Goal: Task Accomplishment & Management: Complete application form

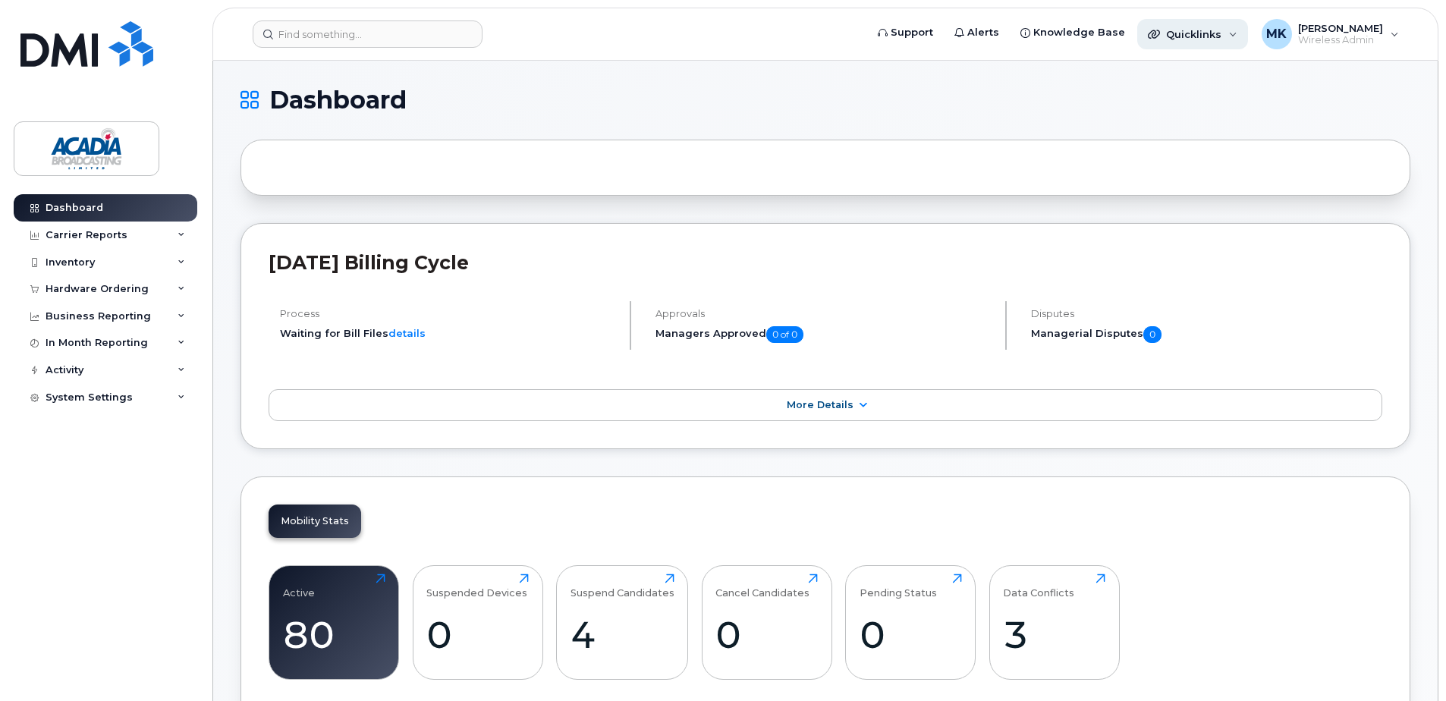
click at [1243, 44] on div "Quicklinks" at bounding box center [1192, 34] width 111 height 30
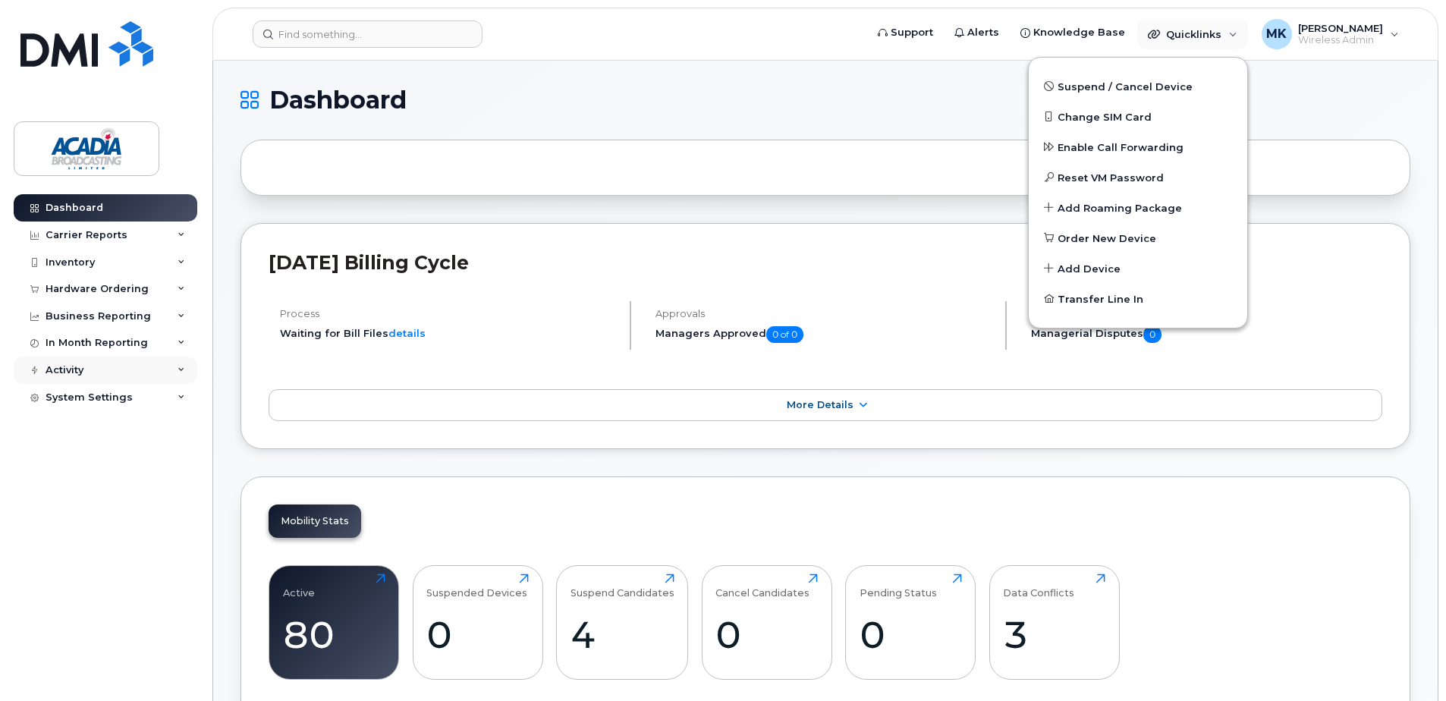
click at [179, 368] on icon at bounding box center [182, 370] width 8 height 8
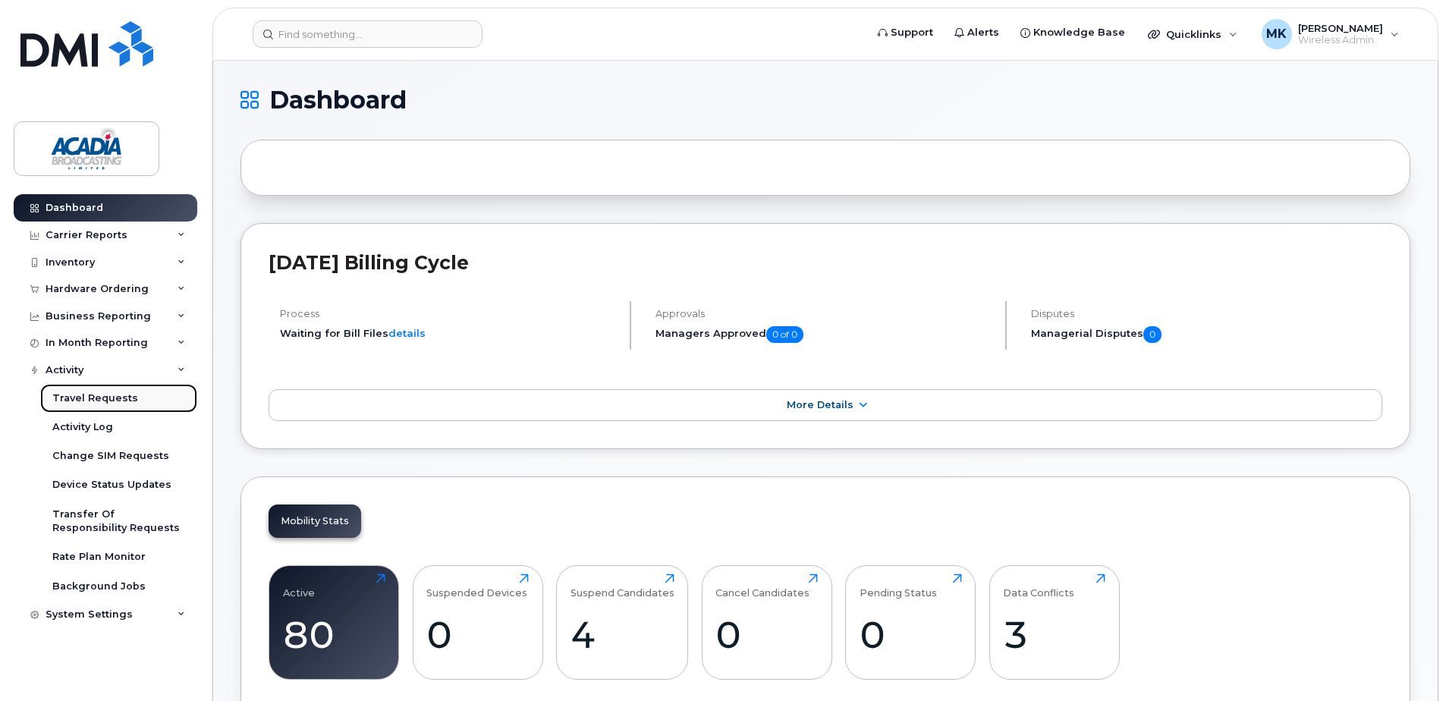
click at [79, 394] on div "Travel Requests" at bounding box center [95, 398] width 86 height 14
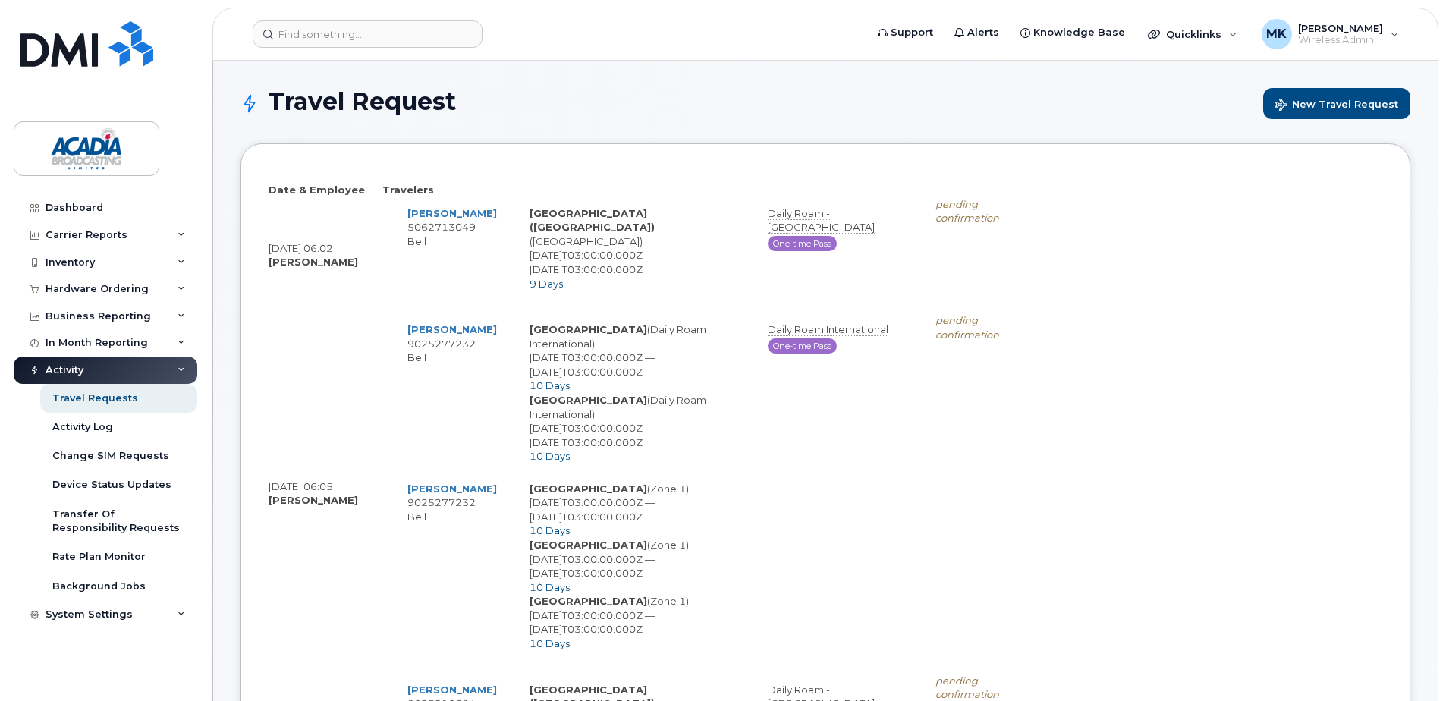
select select
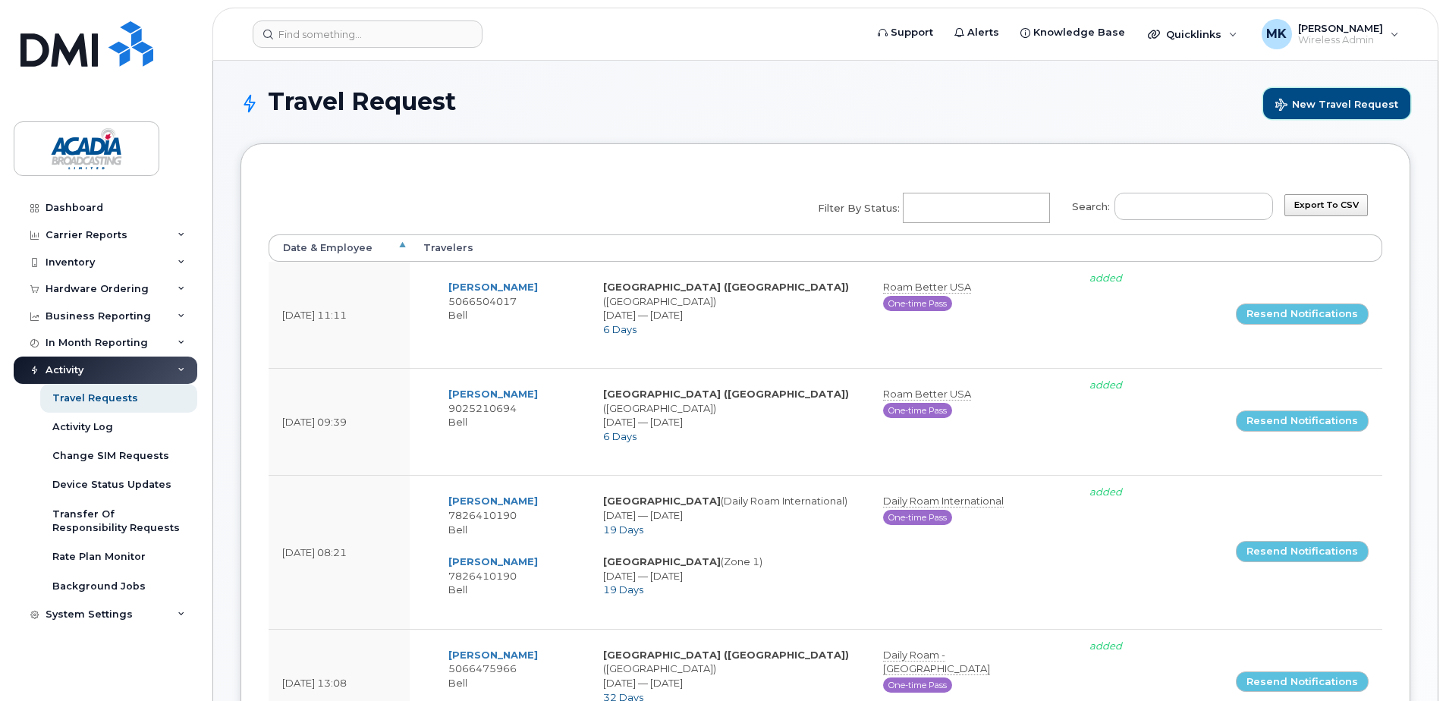
click at [1370, 108] on span "New Travel Request" at bounding box center [1336, 106] width 123 height 14
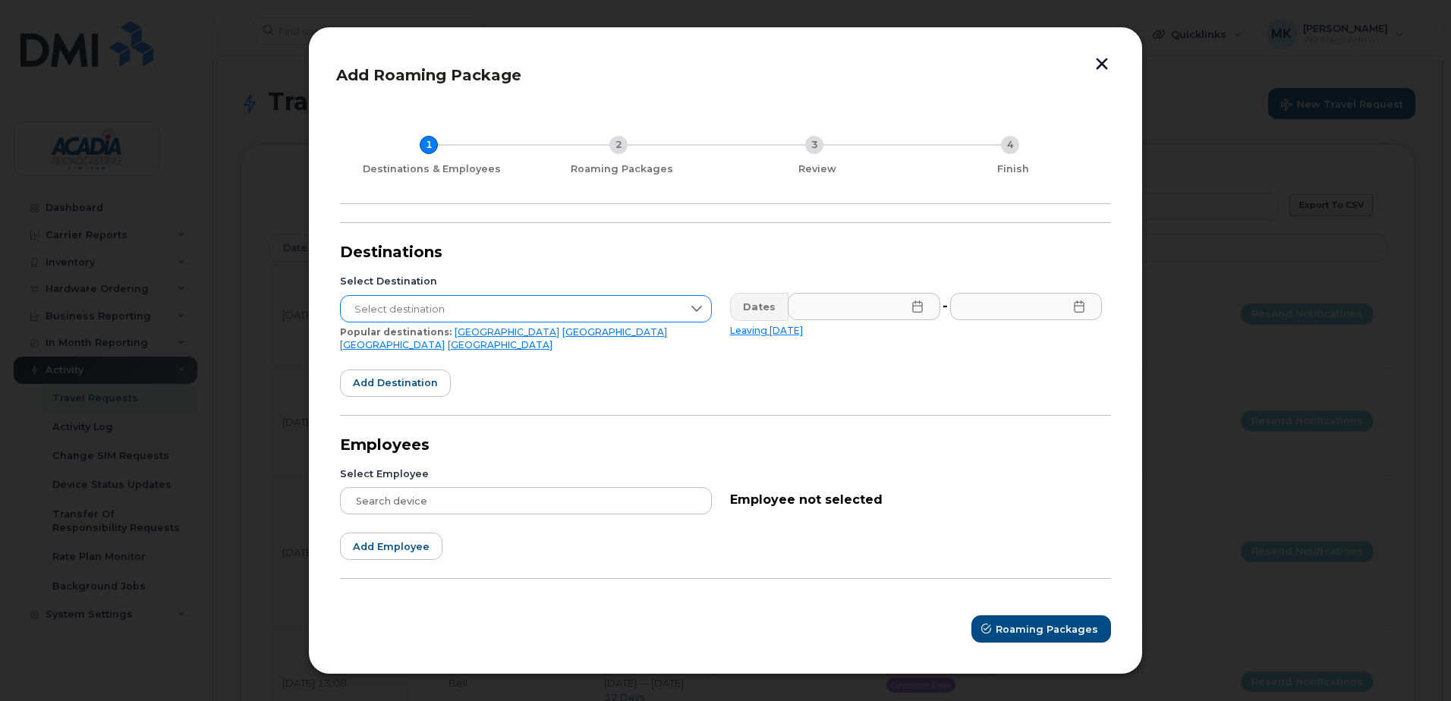
click at [514, 313] on span "Select destination" at bounding box center [511, 309] width 341 height 27
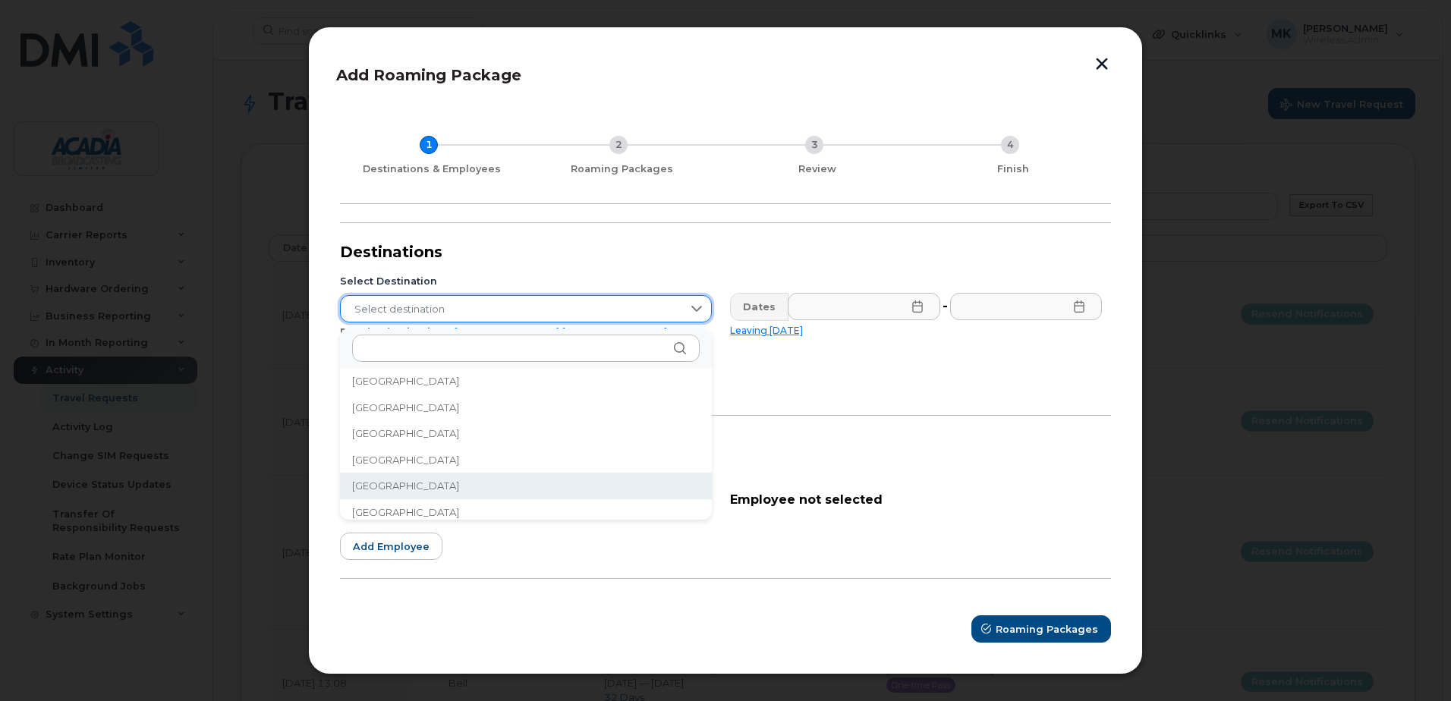
scroll to position [1690, 0]
click at [399, 504] on li "France" at bounding box center [526, 507] width 372 height 27
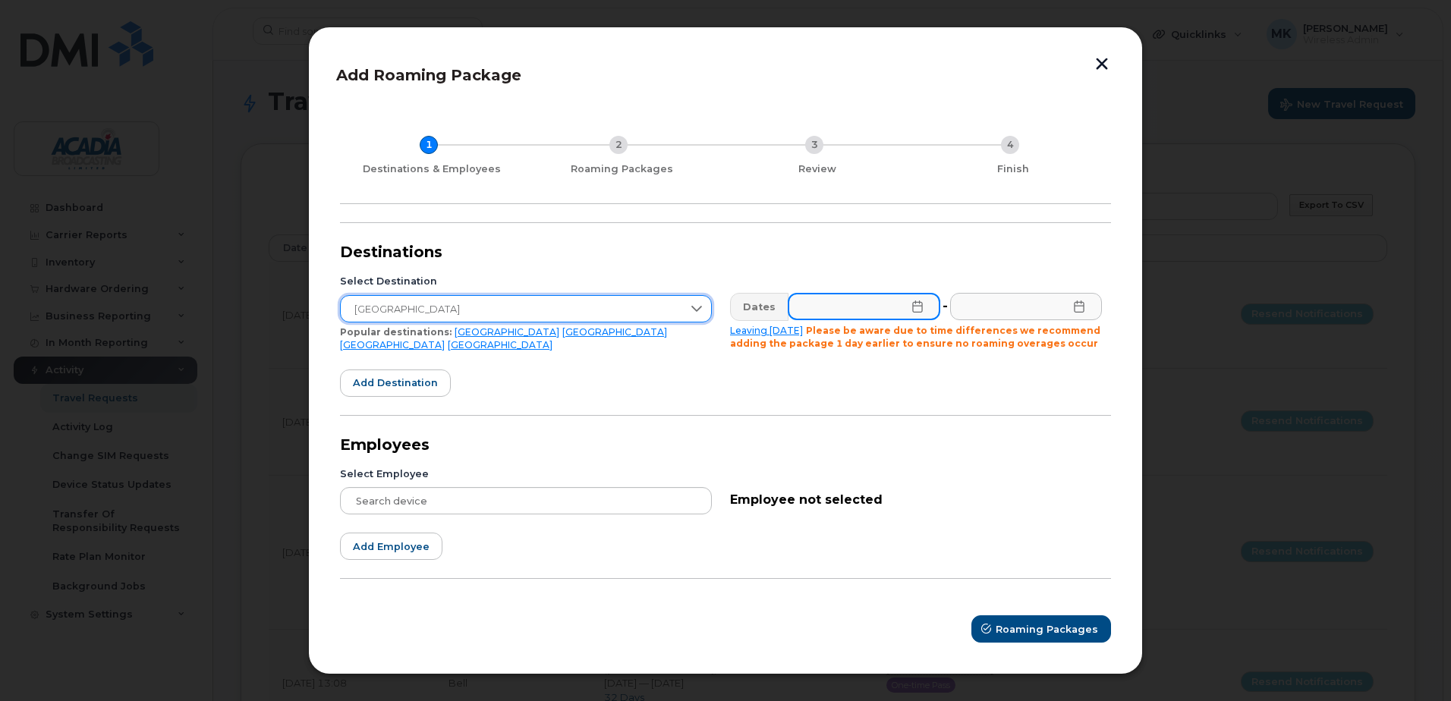
click at [925, 308] on input "text" at bounding box center [863, 306] width 152 height 27
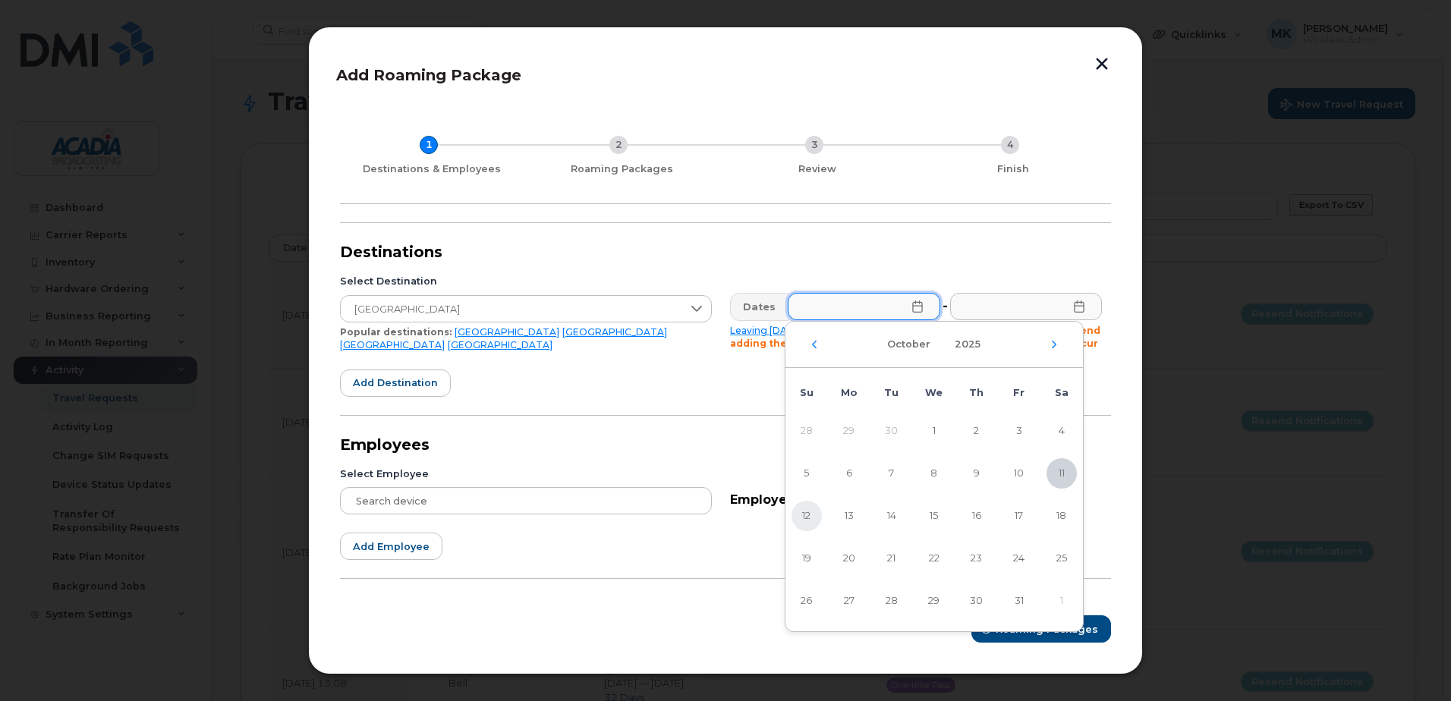
click at [808, 514] on span "12" at bounding box center [806, 516] width 30 height 30
type input "10/12/2025"
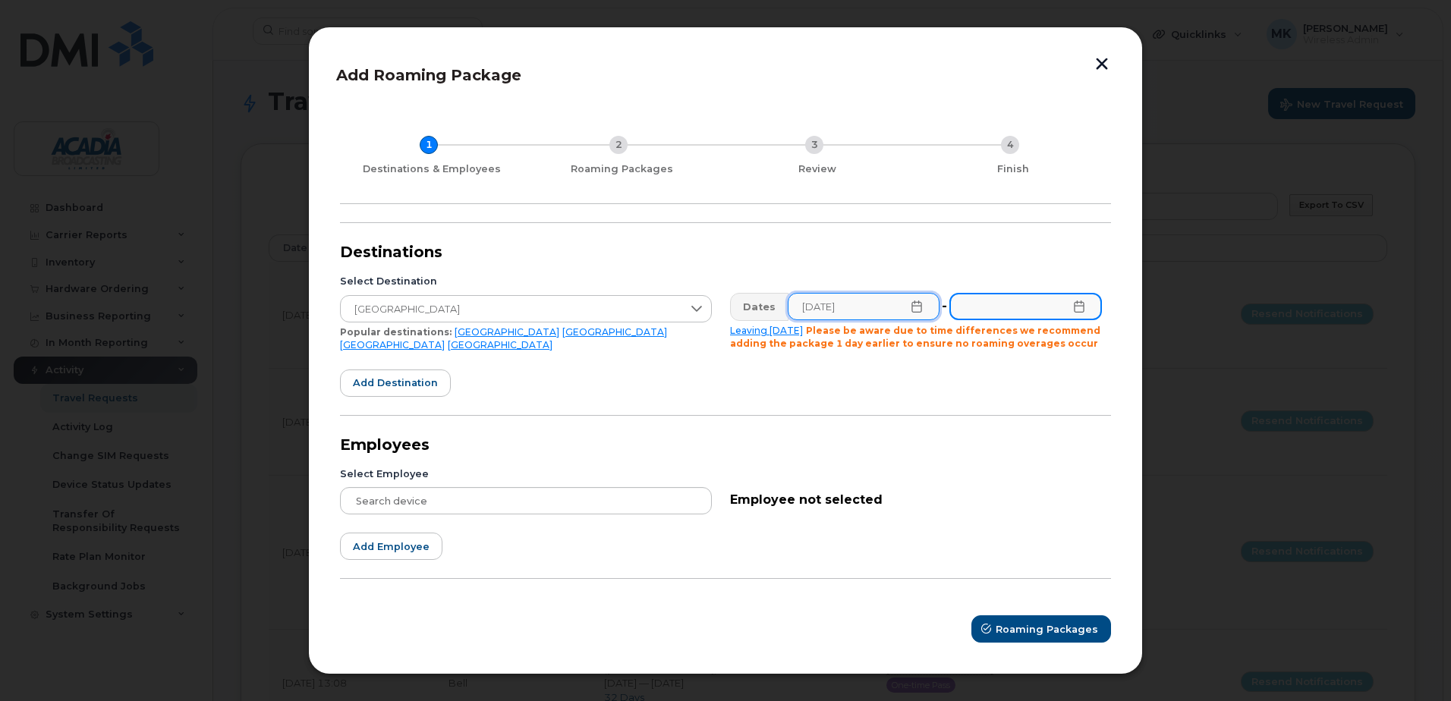
click at [1091, 309] on input "text" at bounding box center [1025, 306] width 152 height 27
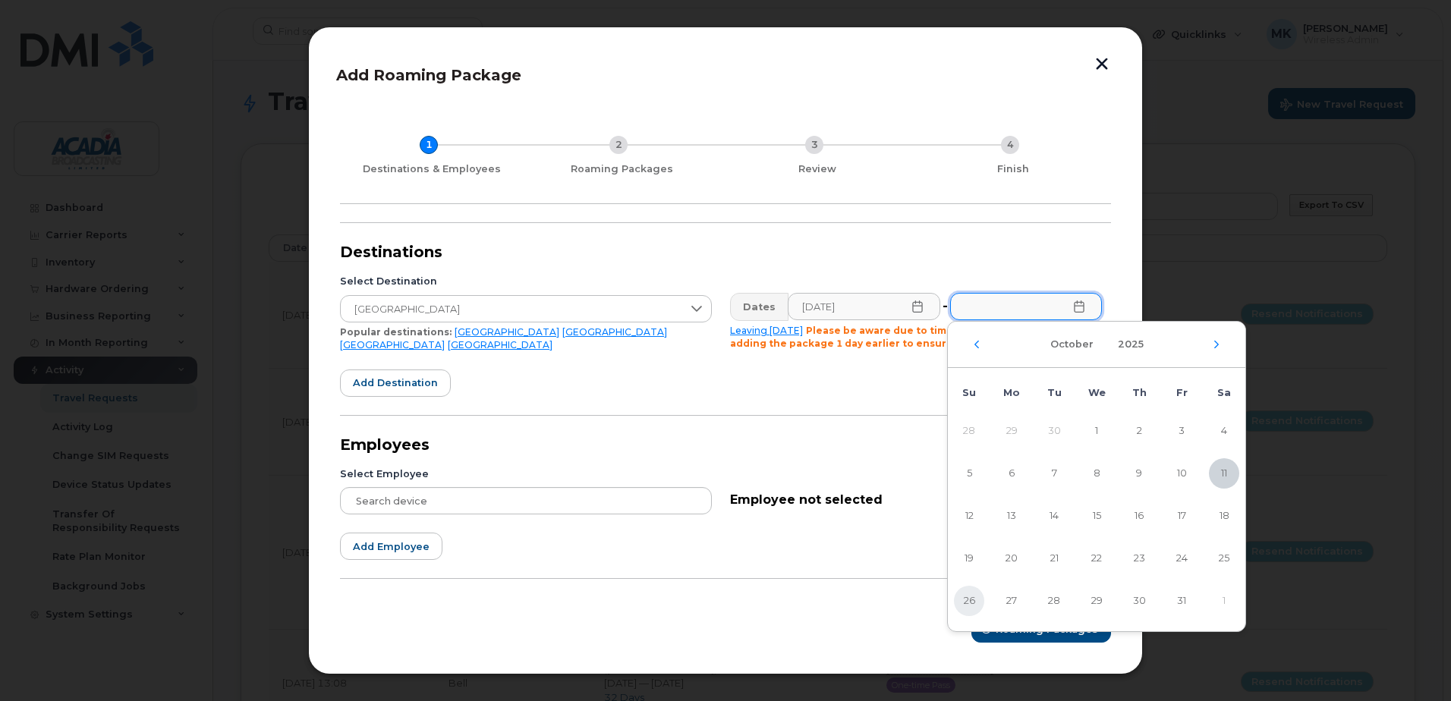
click at [975, 600] on span "26" at bounding box center [969, 601] width 30 height 30
type input "10/26/2025"
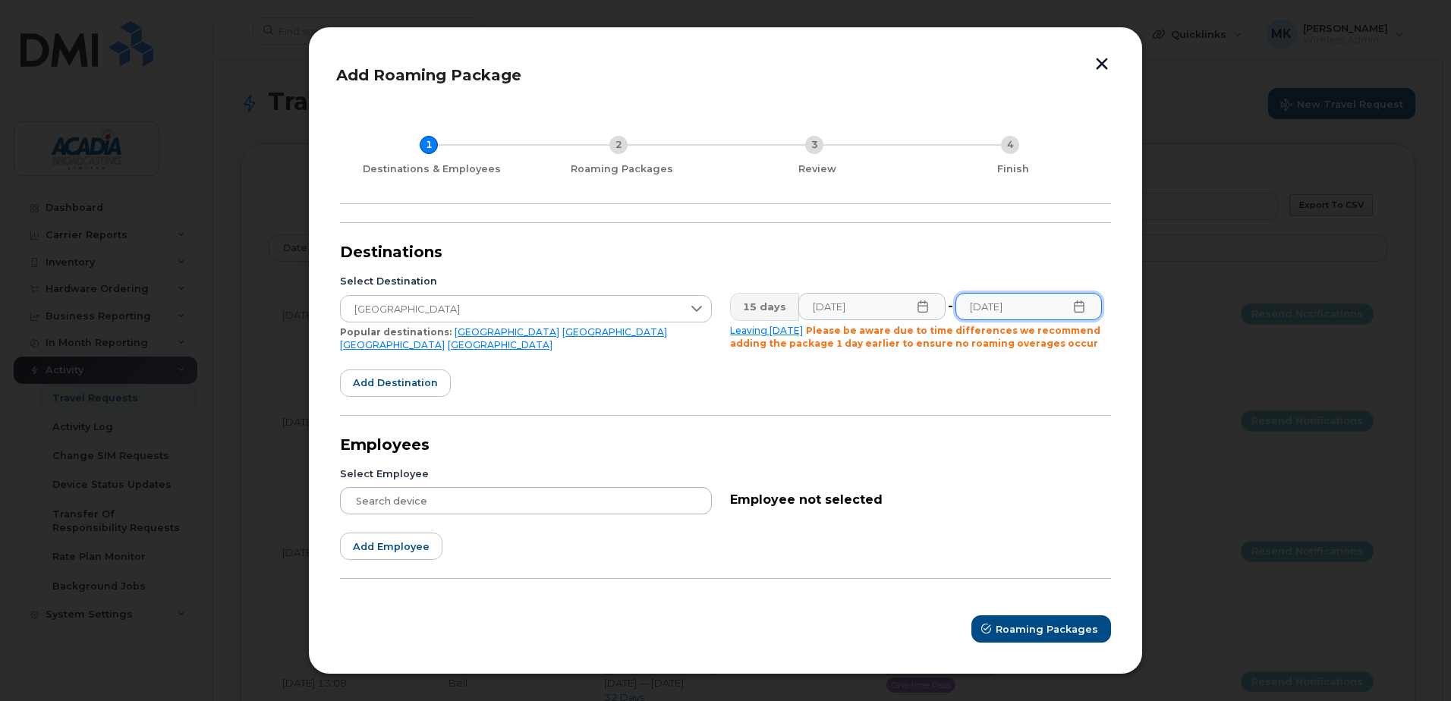
click at [446, 492] on div at bounding box center [526, 500] width 372 height 27
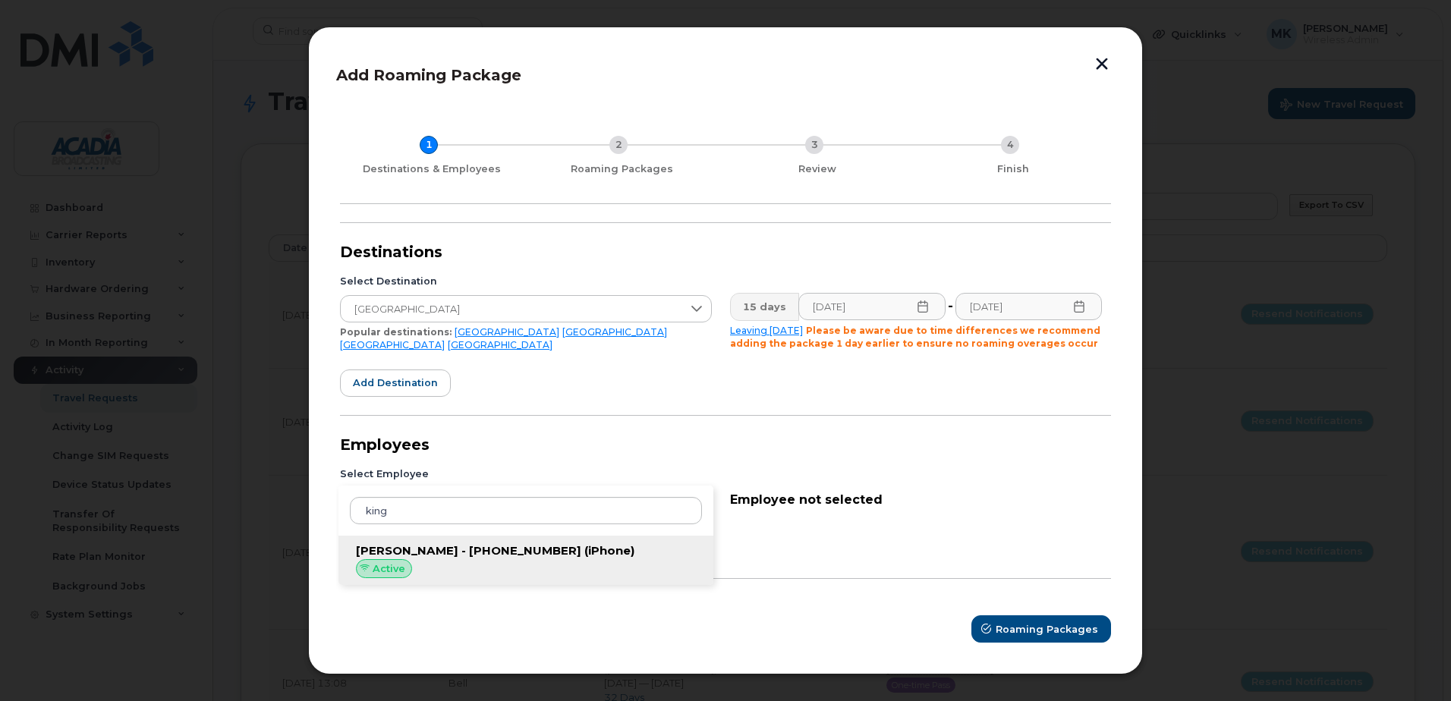
type input "king"
click at [447, 552] on span "Matthew King - 506-651-4895" at bounding box center [468, 550] width 225 height 14
type input "Matthew King - 506-651-4895"
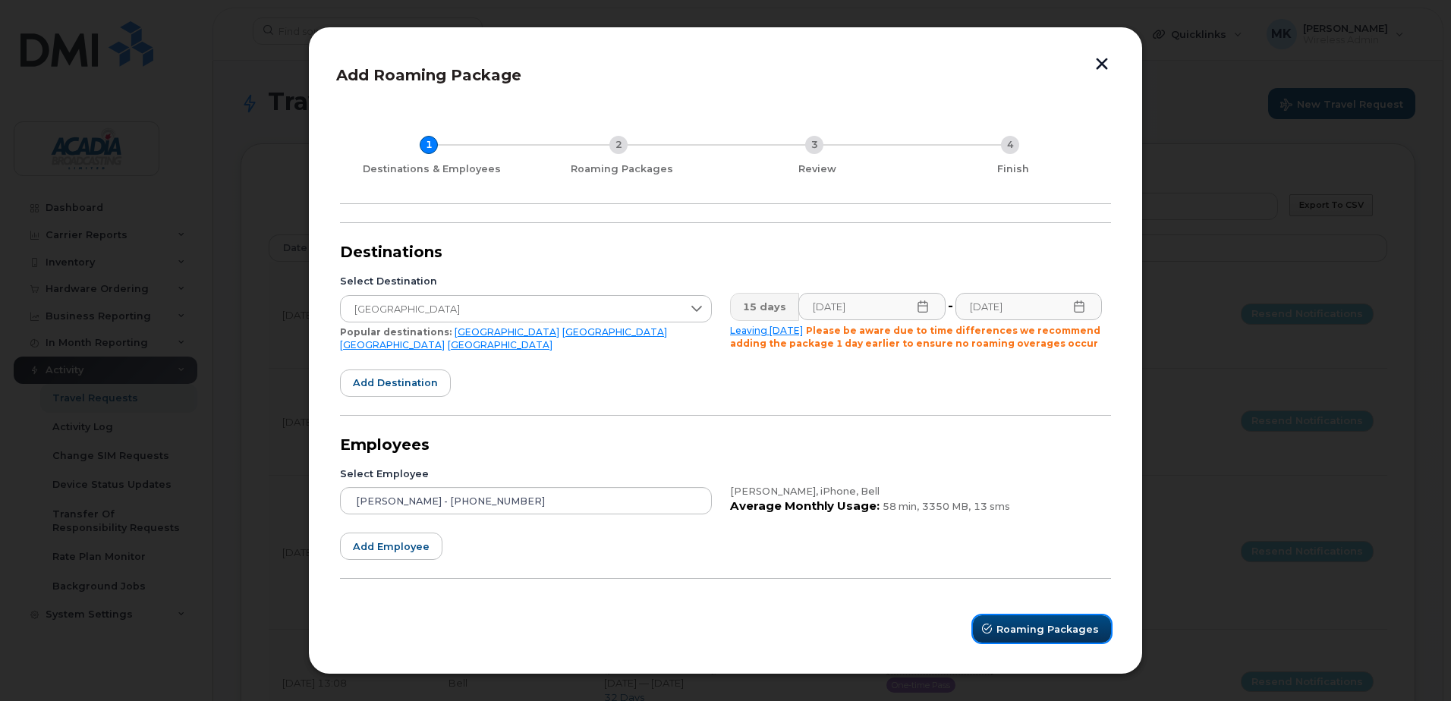
click at [1045, 629] on span "Roaming Packages" at bounding box center [1047, 629] width 102 height 14
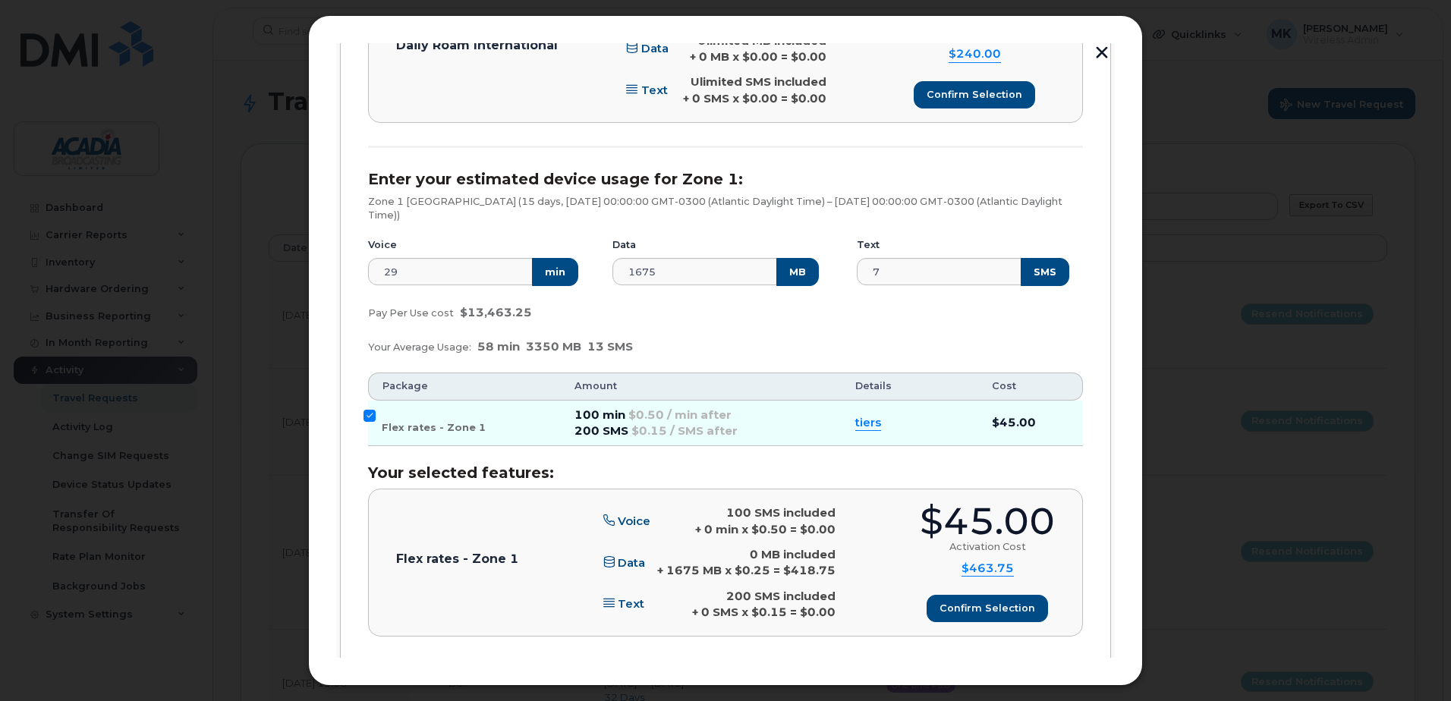
scroll to position [683, 0]
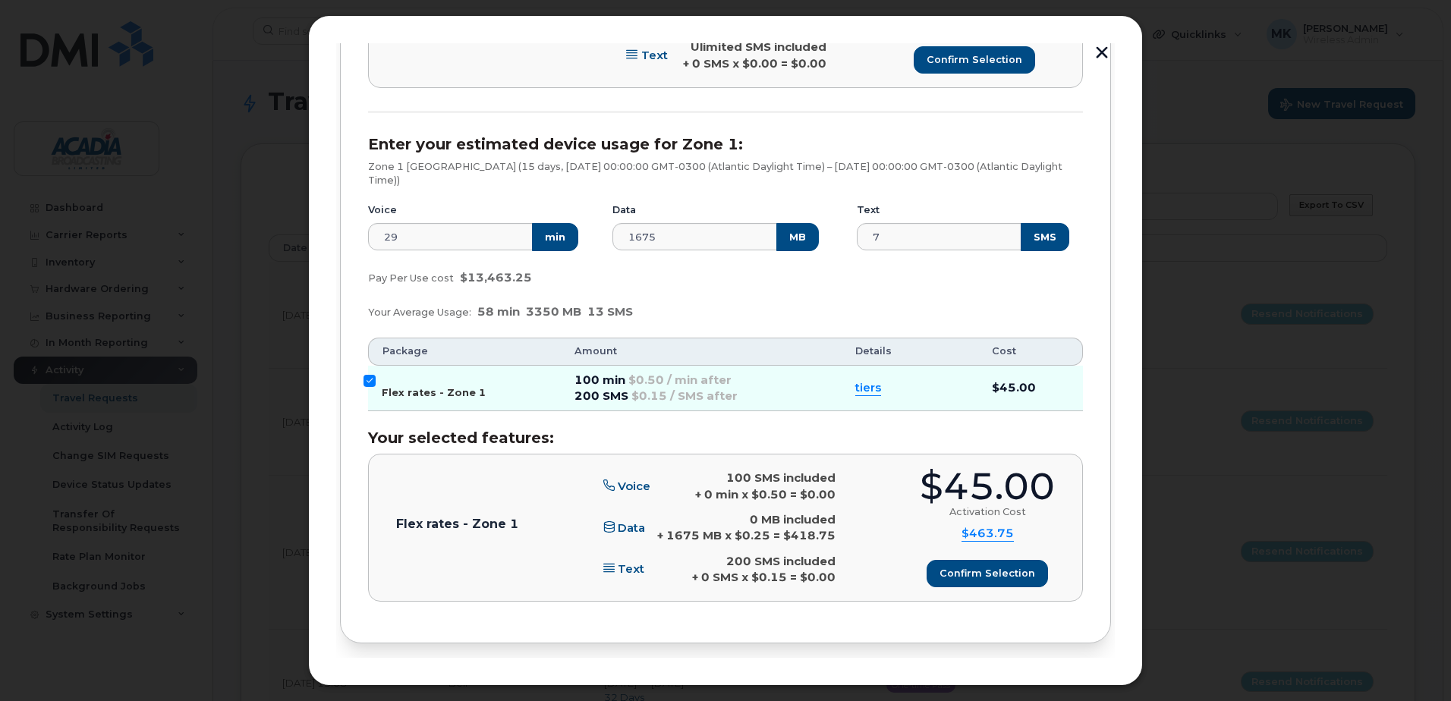
click at [366, 379] on input "Flex rates - Zone 1" at bounding box center [369, 381] width 12 height 12
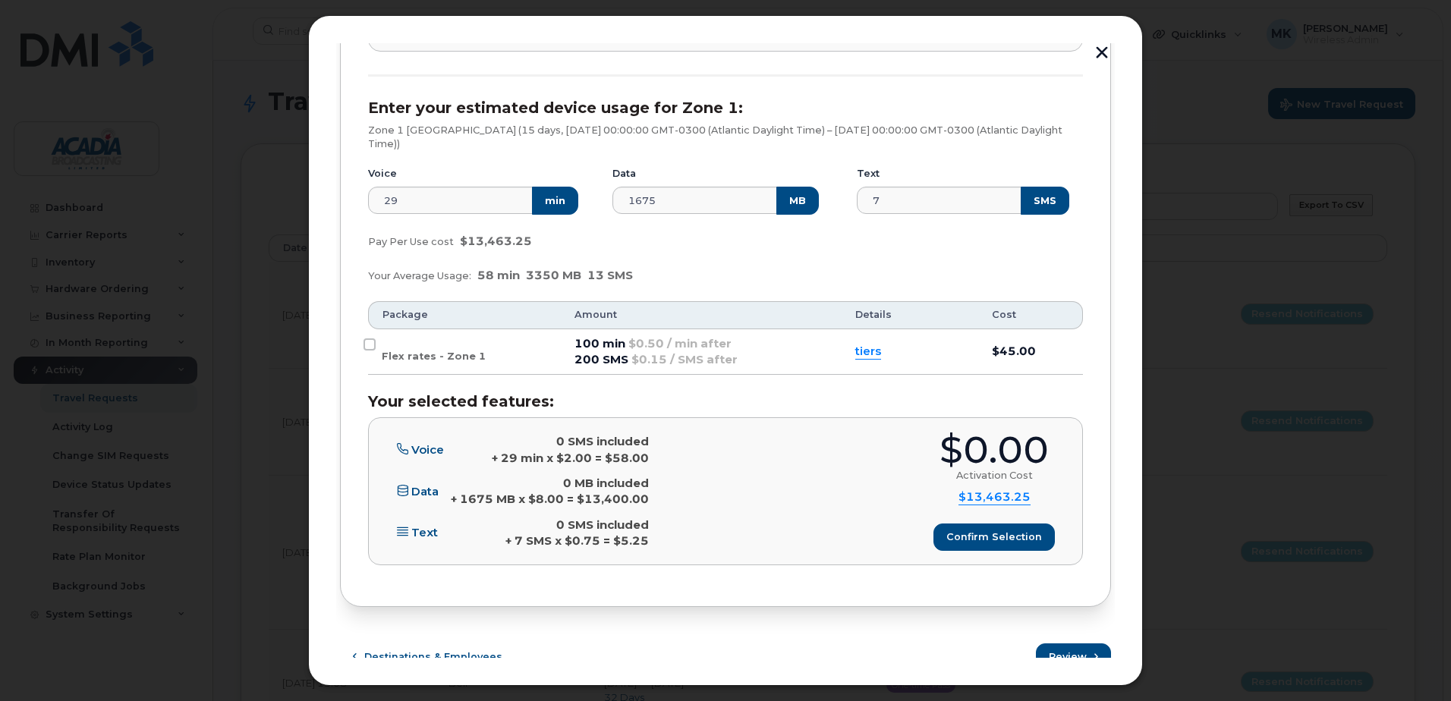
scroll to position [736, 0]
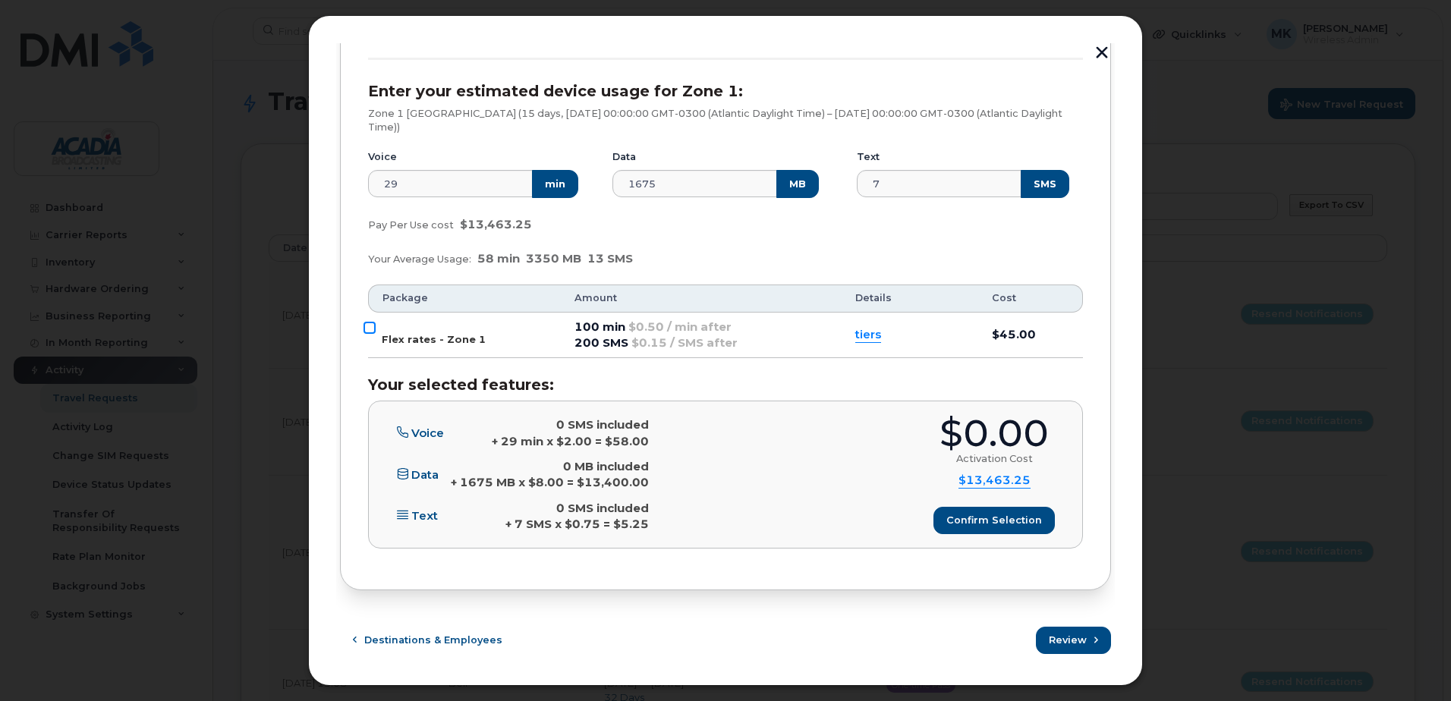
click at [367, 325] on input "Flex rates - Zone 1" at bounding box center [369, 328] width 12 height 12
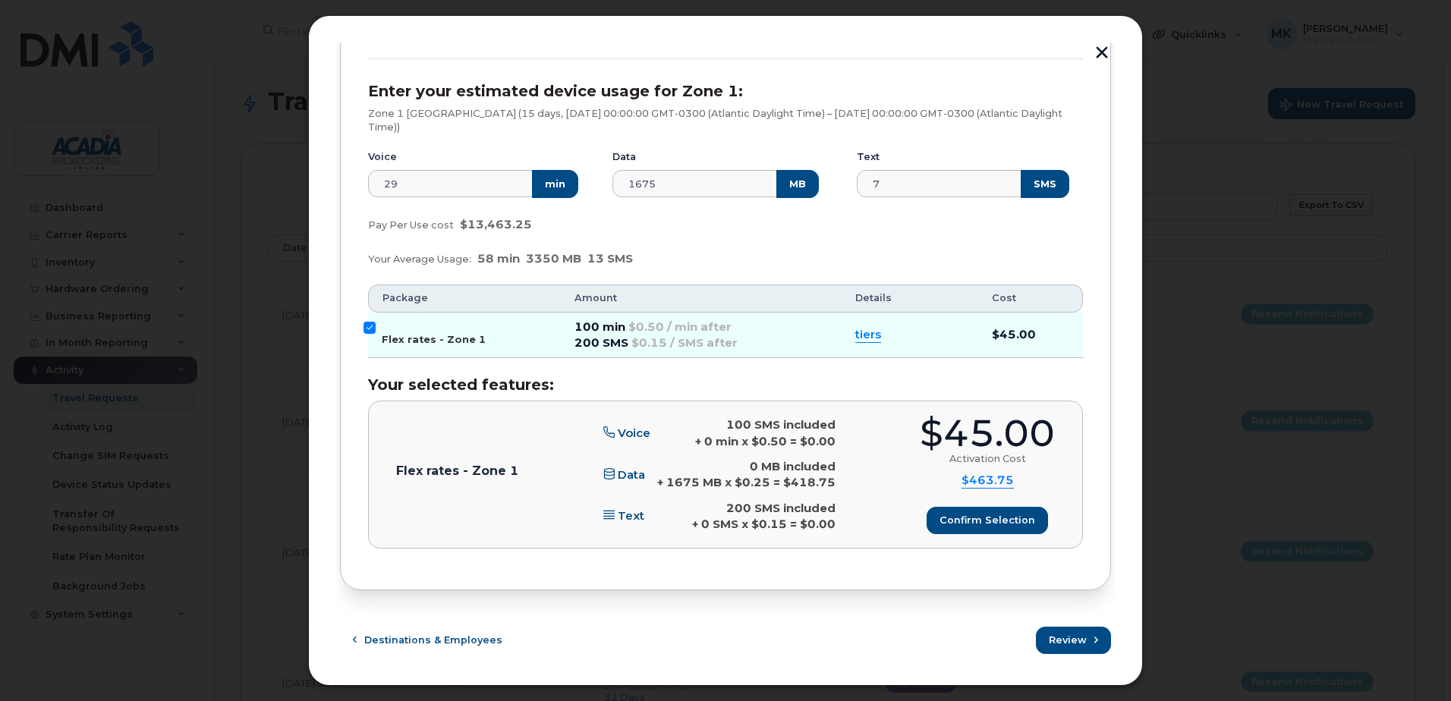
click at [366, 332] on input "Flex rates - Zone 1" at bounding box center [369, 328] width 12 height 12
checkbox input "false"
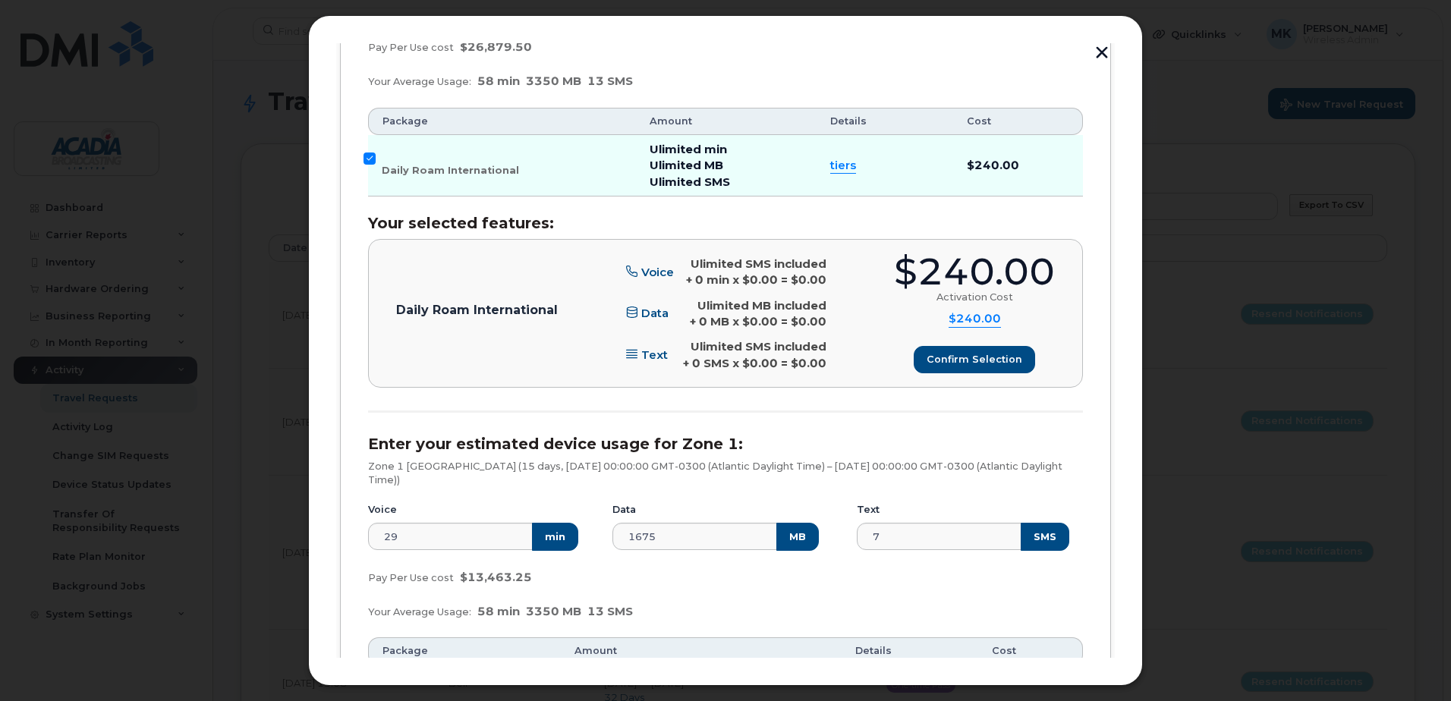
scroll to position [357, 0]
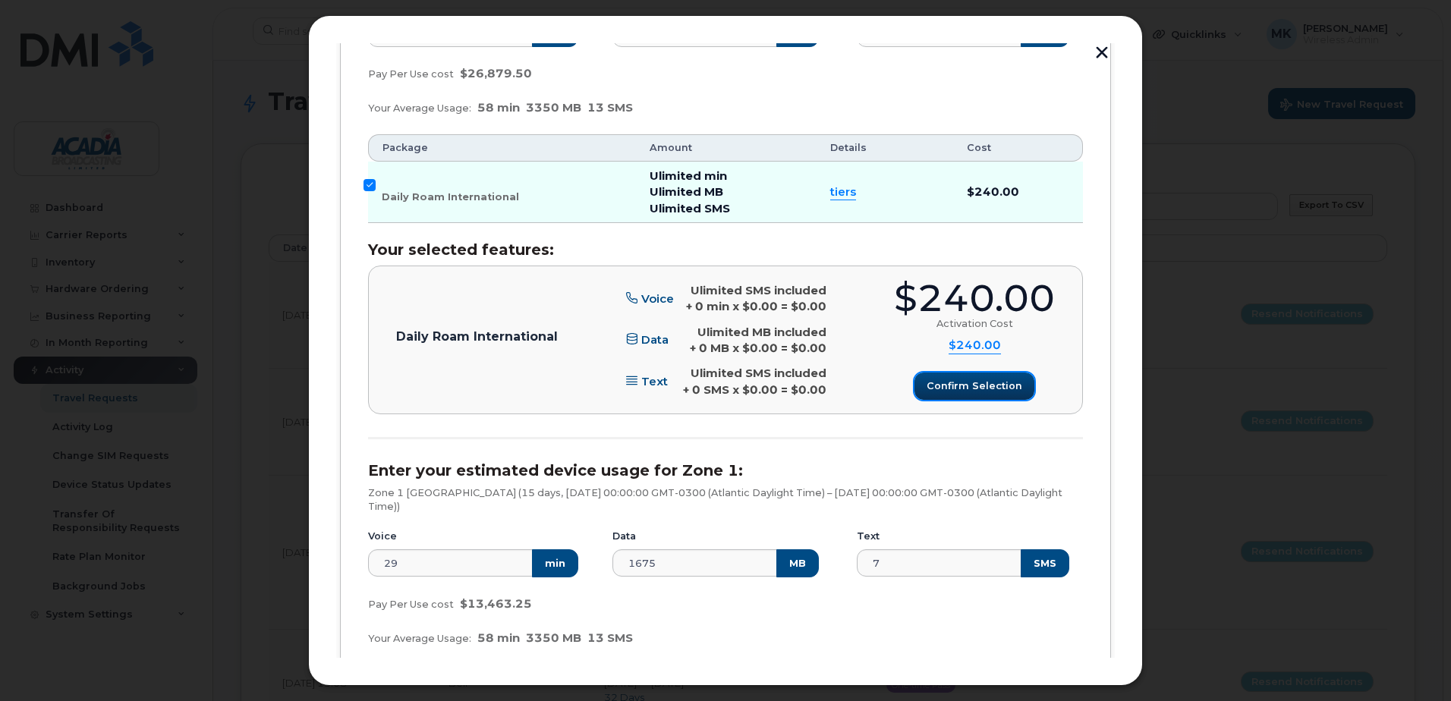
click at [951, 388] on span "Confirm selection" at bounding box center [974, 386] width 96 height 14
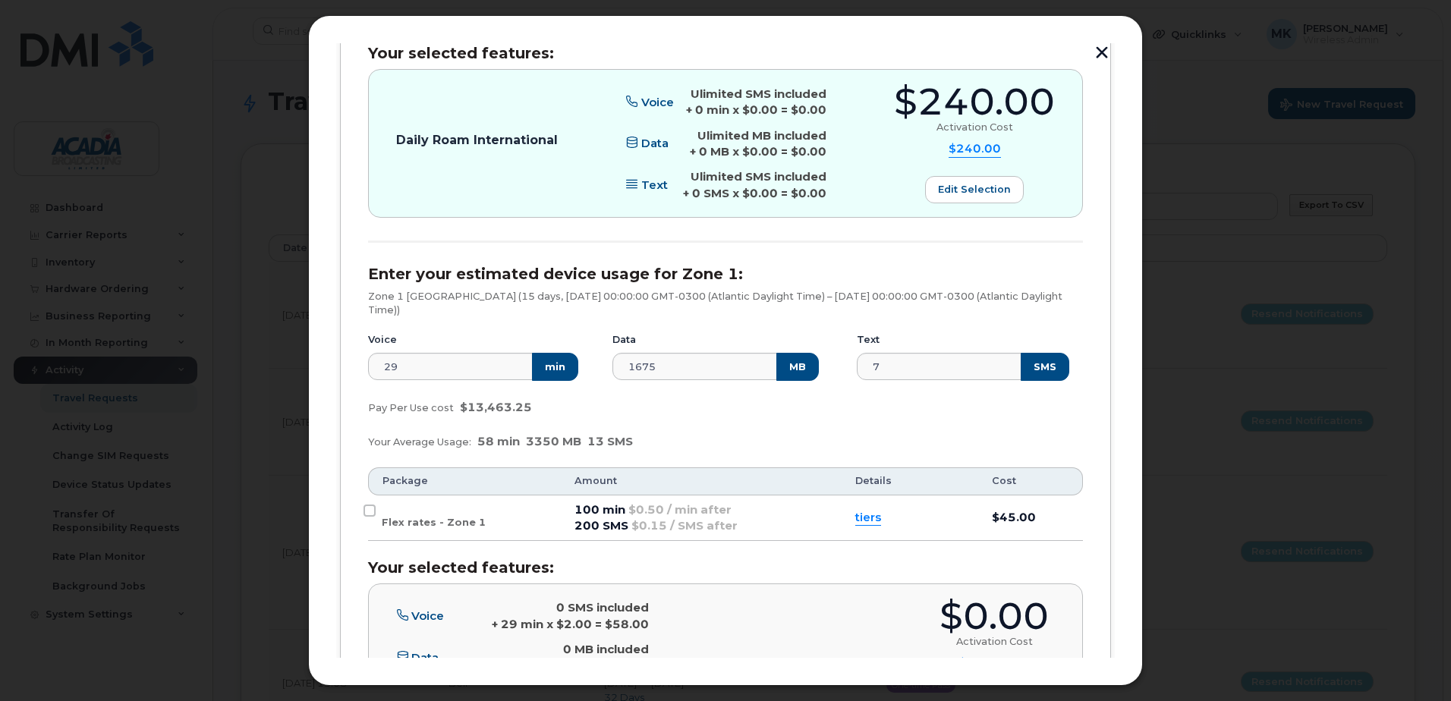
scroll to position [736, 0]
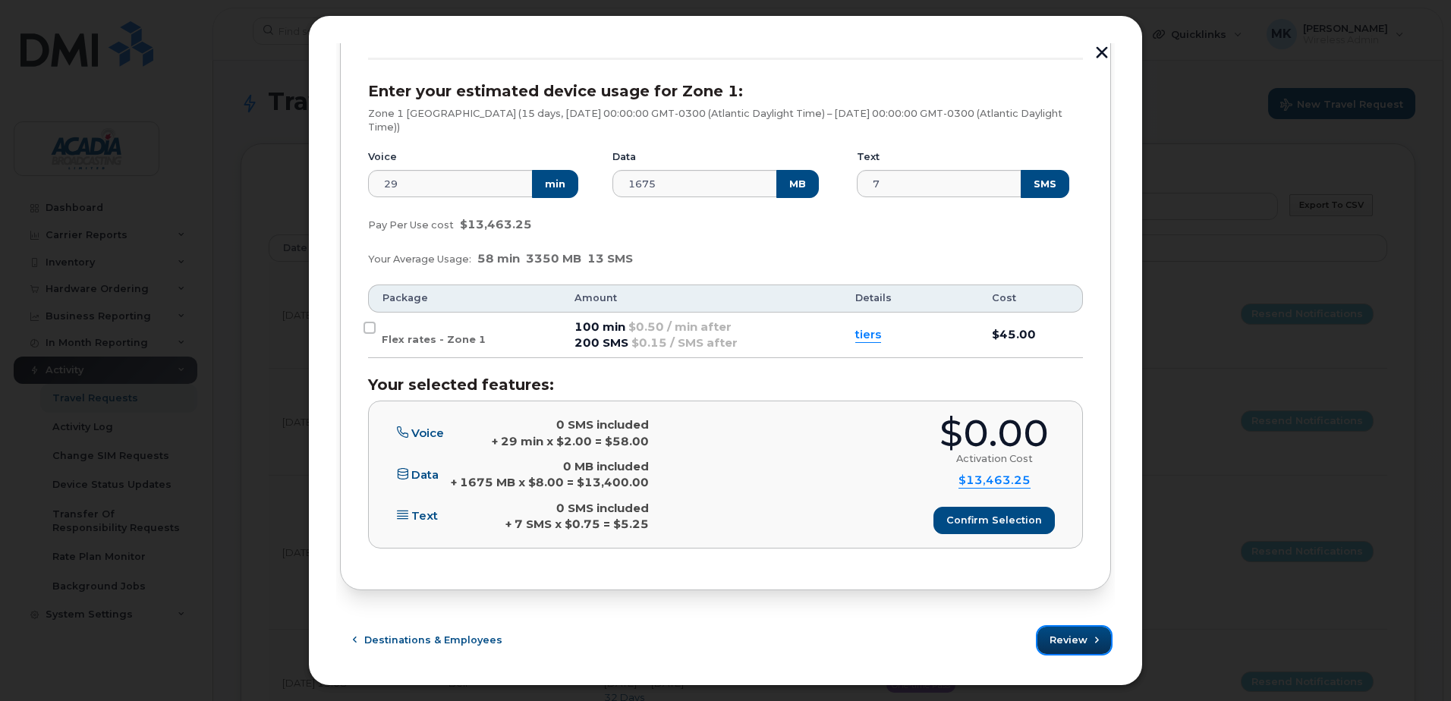
click at [1069, 640] on span "Review" at bounding box center [1068, 640] width 38 height 14
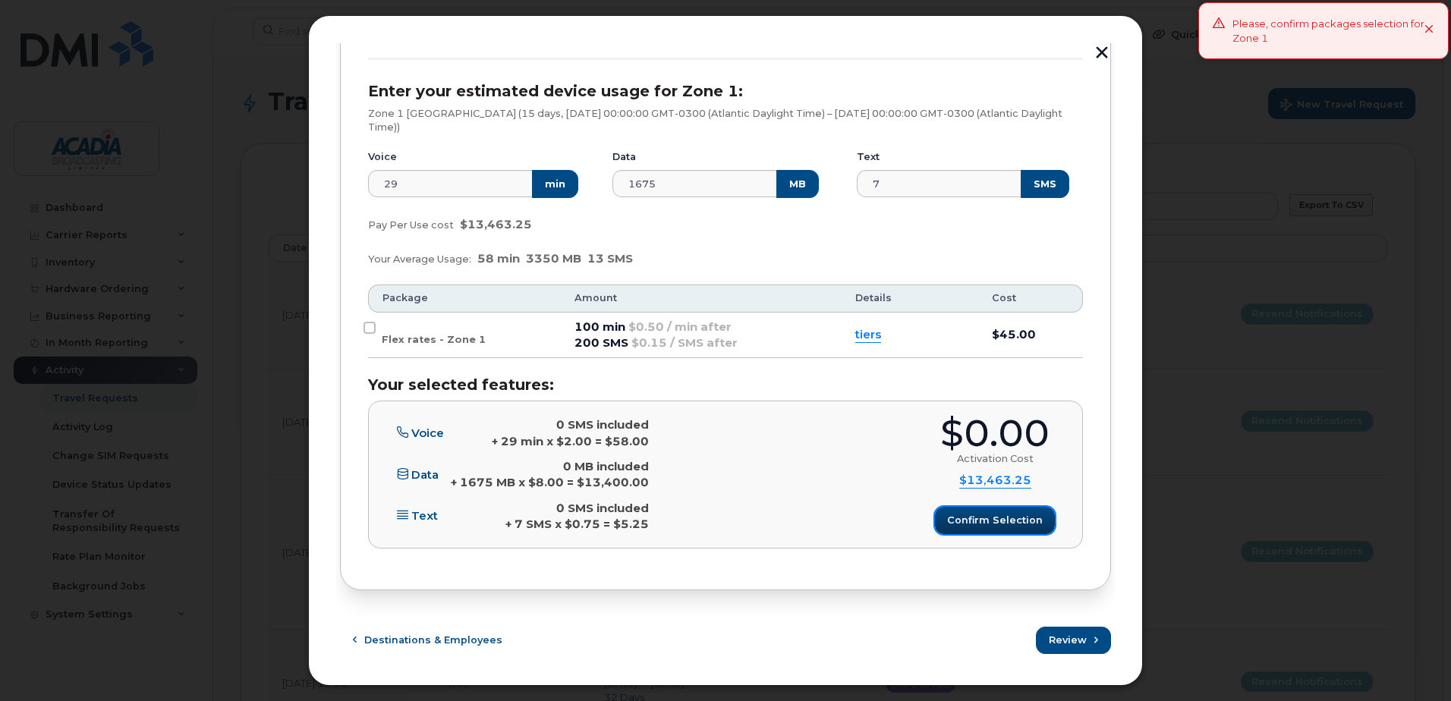
click at [965, 511] on button "Confirm selection" at bounding box center [995, 520] width 120 height 27
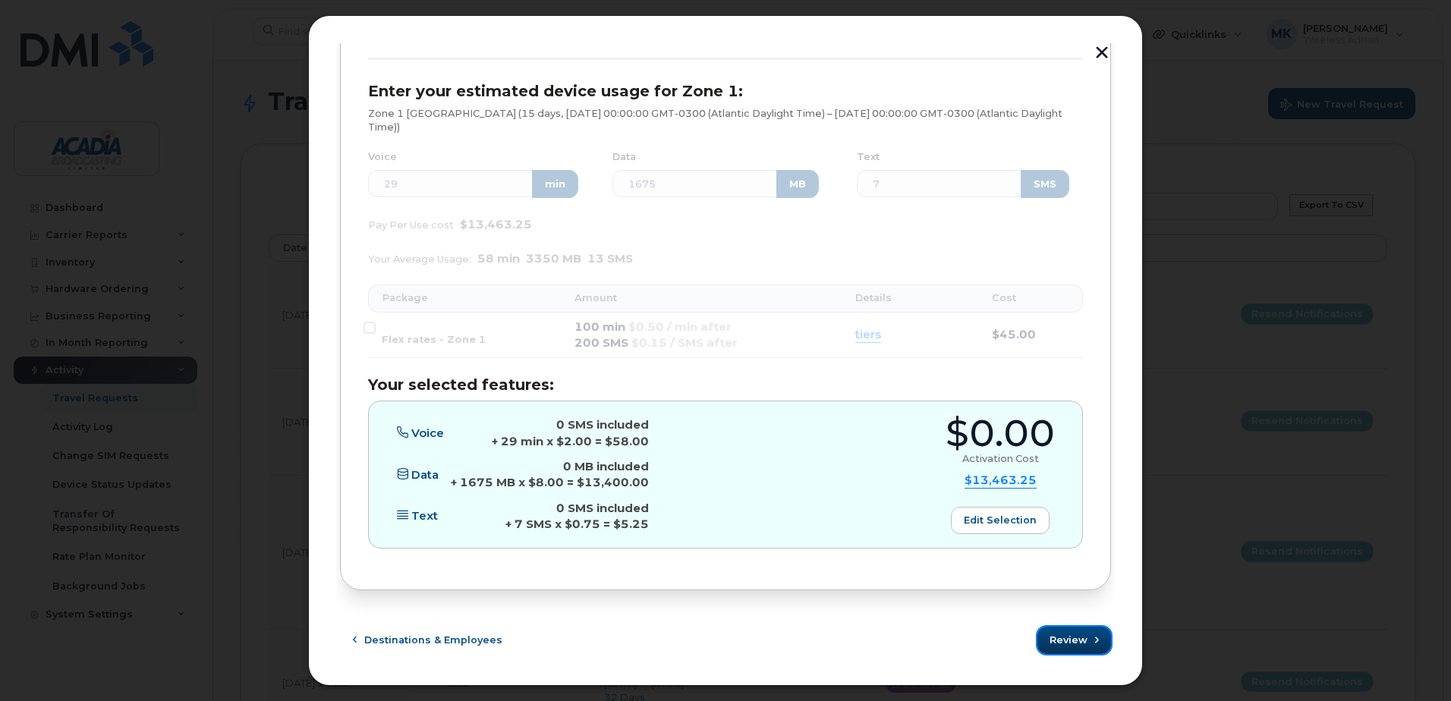
click at [1083, 639] on button "Review" at bounding box center [1074, 640] width 74 height 27
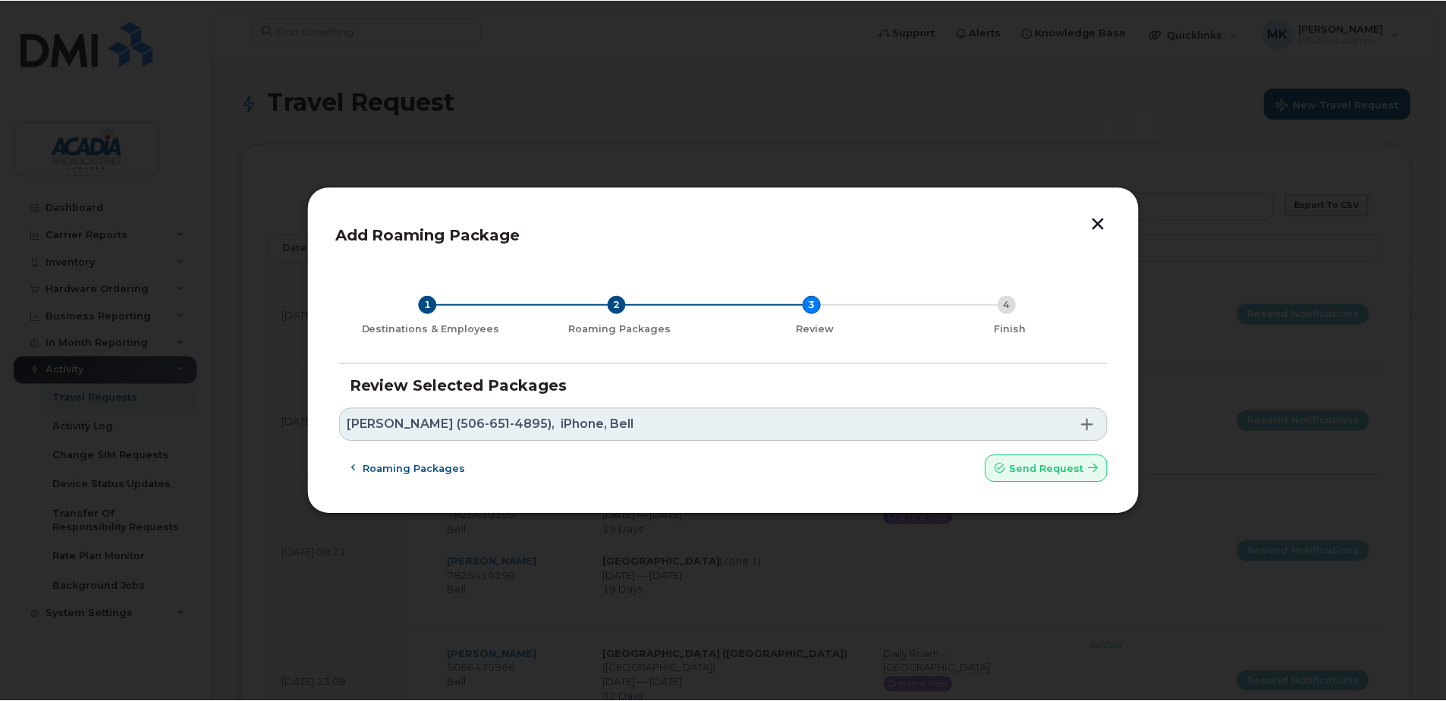
scroll to position [0, 0]
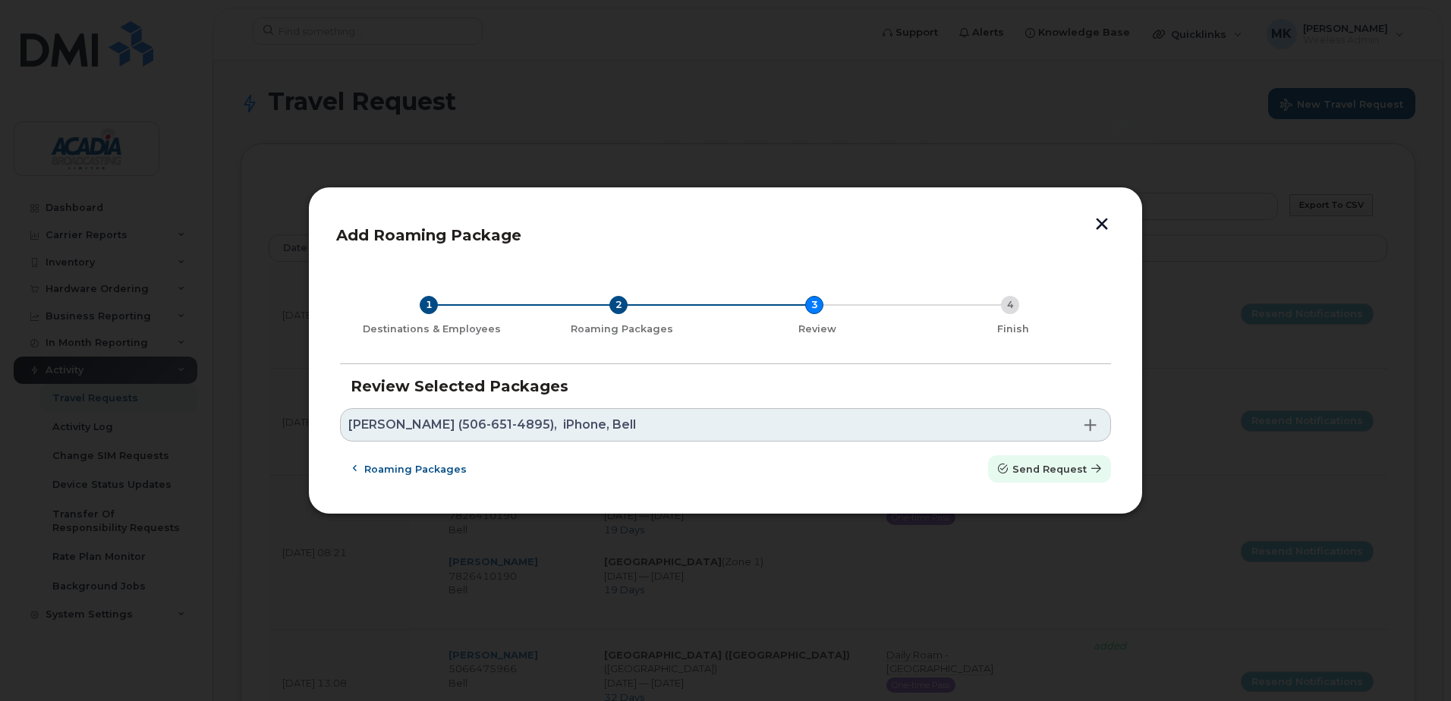
click at [1050, 476] on button "Send request" at bounding box center [1049, 468] width 123 height 27
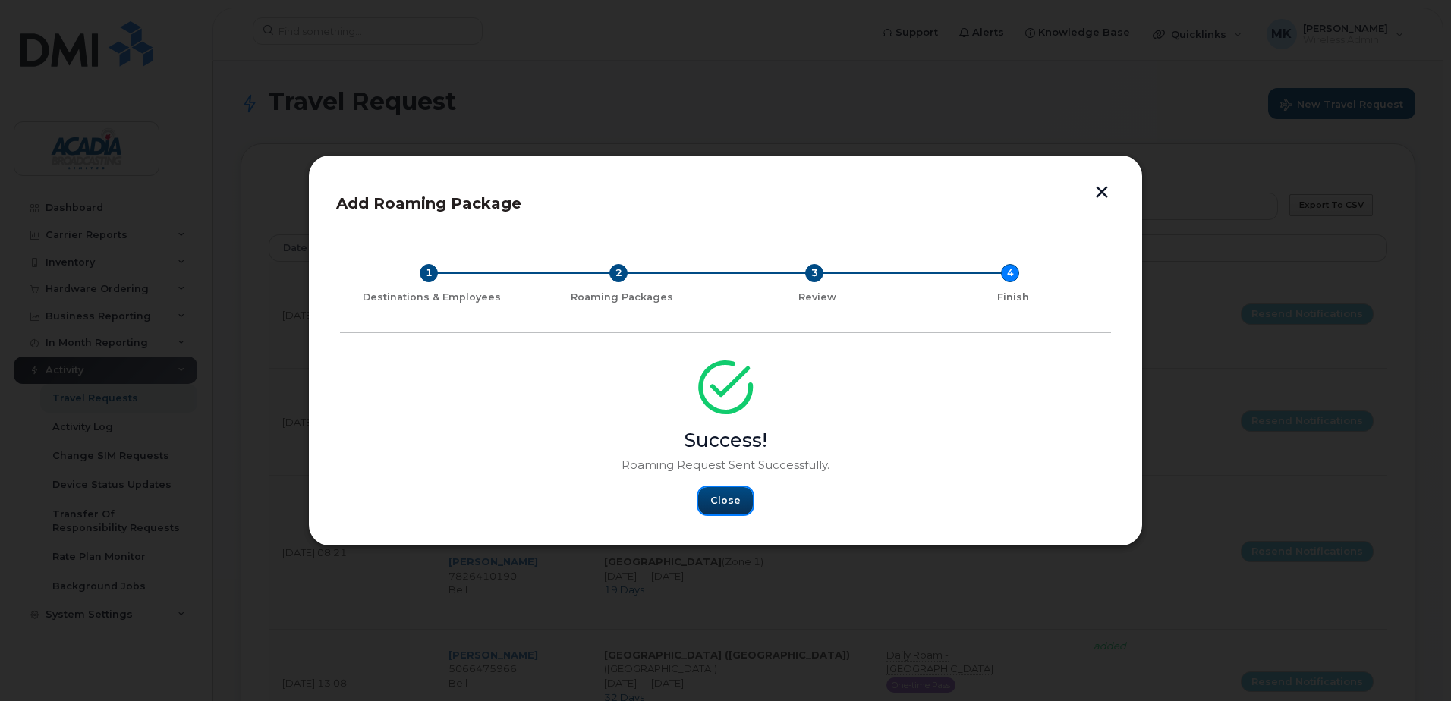
click at [733, 498] on span "Close" at bounding box center [725, 500] width 30 height 14
